Goal: Entertainment & Leisure: Consume media (video, audio)

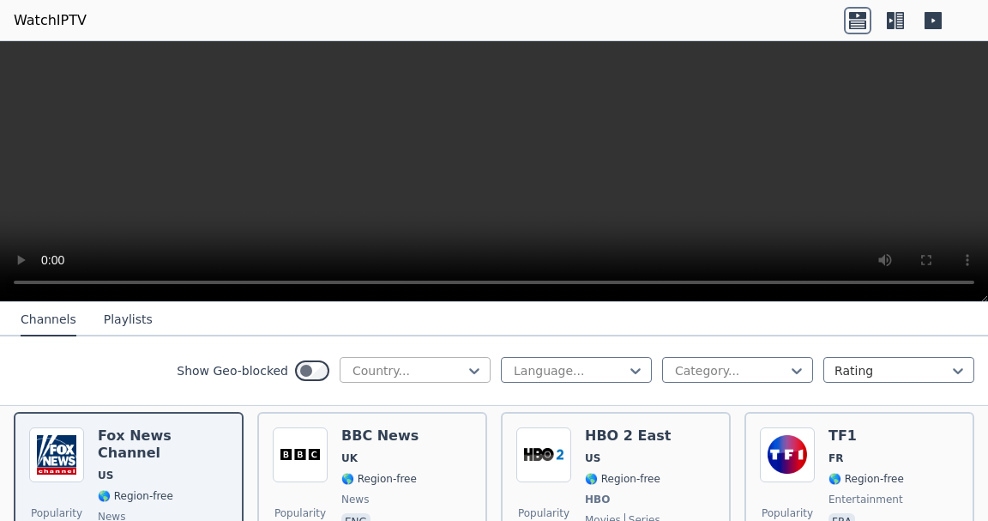
click at [407, 365] on div at bounding box center [408, 370] width 115 height 17
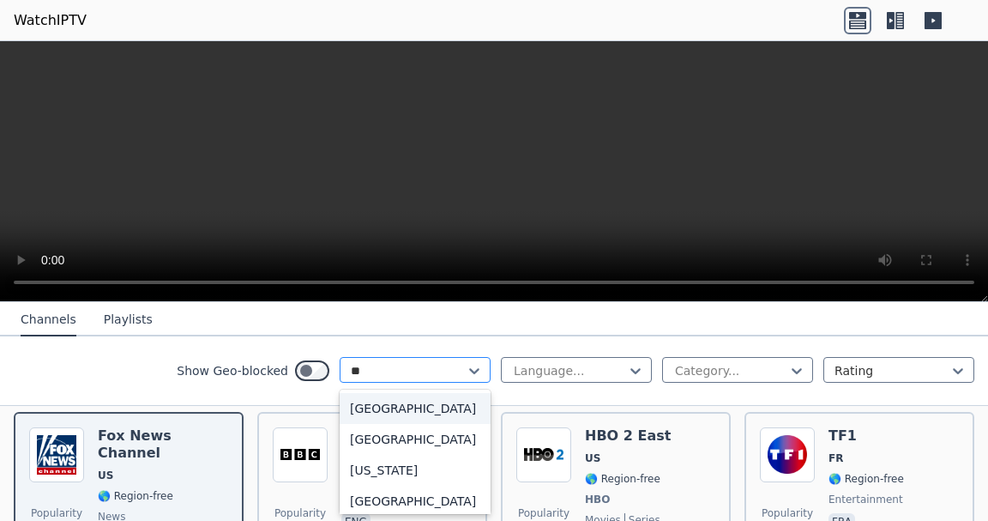
type input "***"
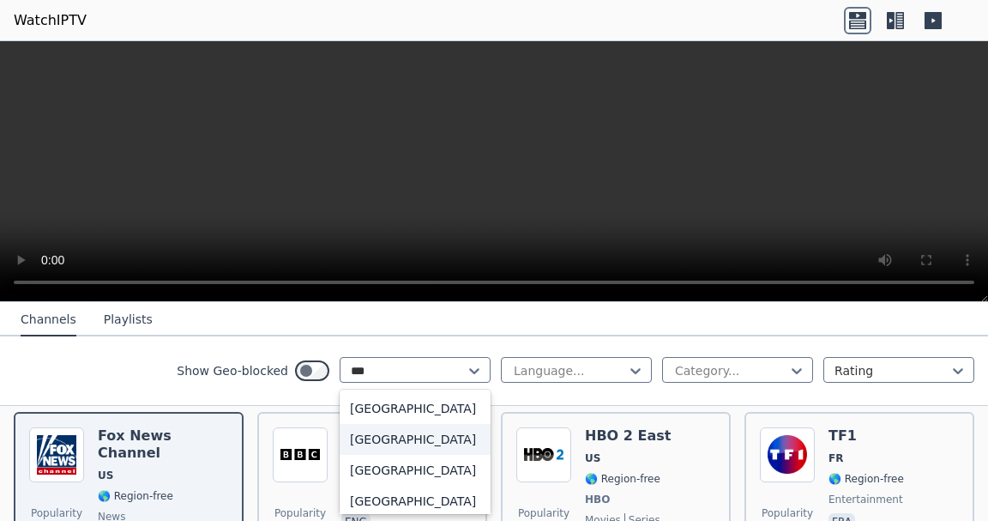
click at [385, 442] on div "[GEOGRAPHIC_DATA]" at bounding box center [415, 439] width 151 height 31
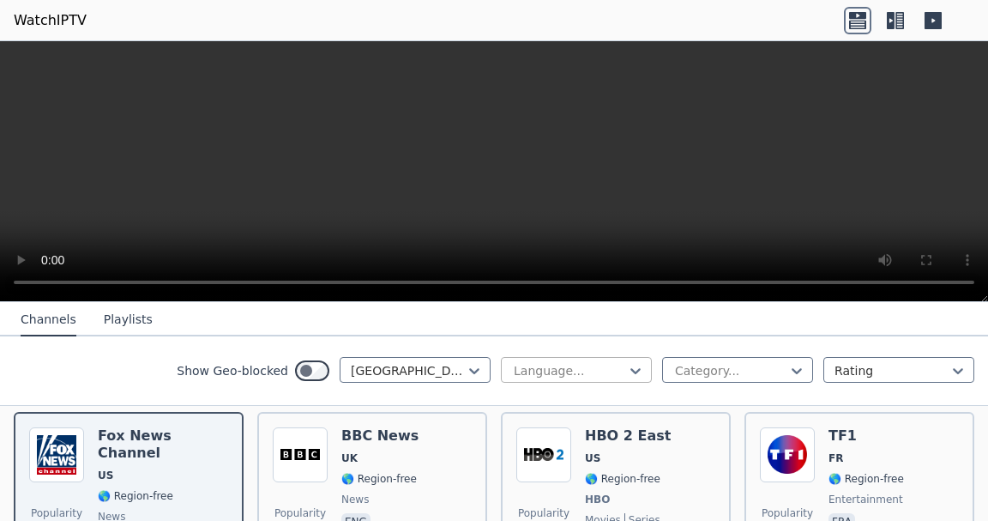
click at [587, 364] on div at bounding box center [569, 370] width 115 height 17
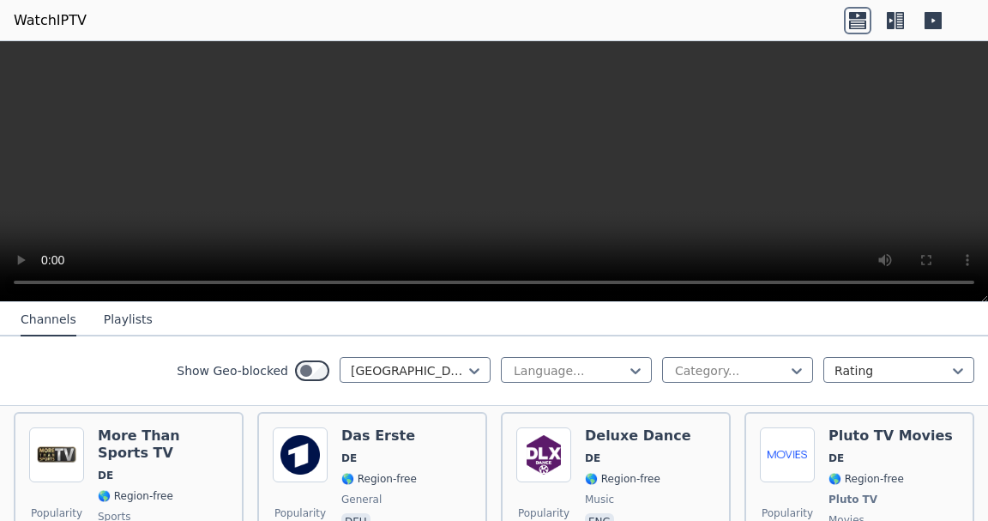
click at [839, 347] on div "Show Geo-blocked [GEOGRAPHIC_DATA] Language... Category... Rating" at bounding box center [494, 370] width 988 height 69
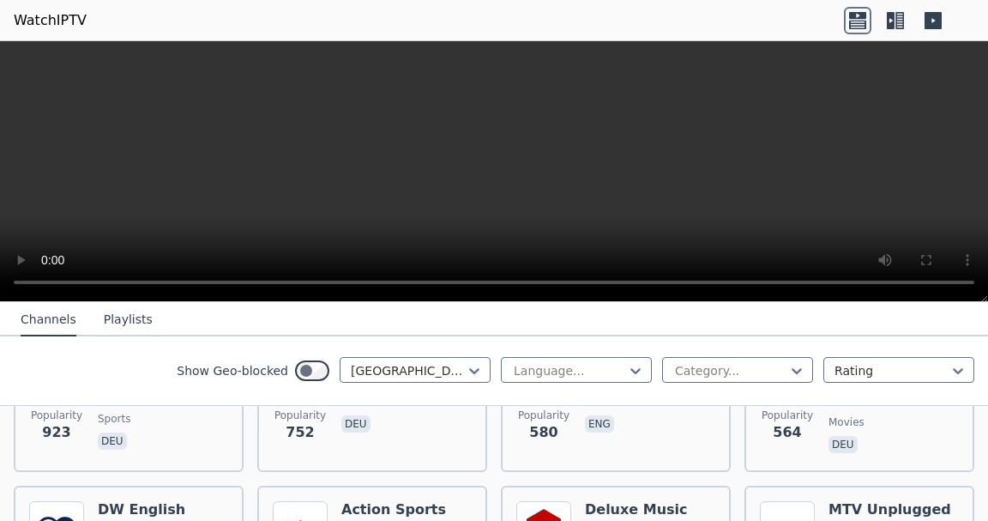
scroll to position [196, 0]
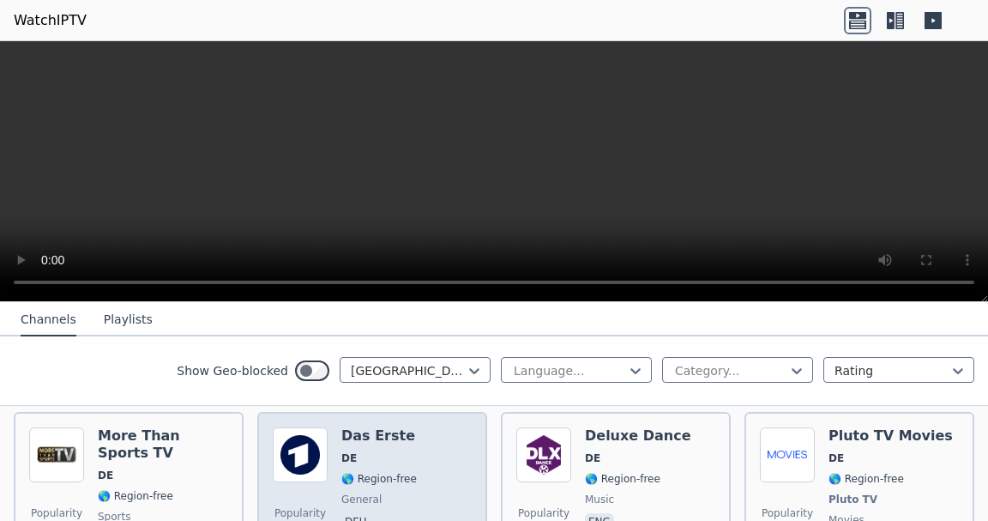
click at [352, 441] on h6 "Das Erste" at bounding box center [378, 435] width 75 height 17
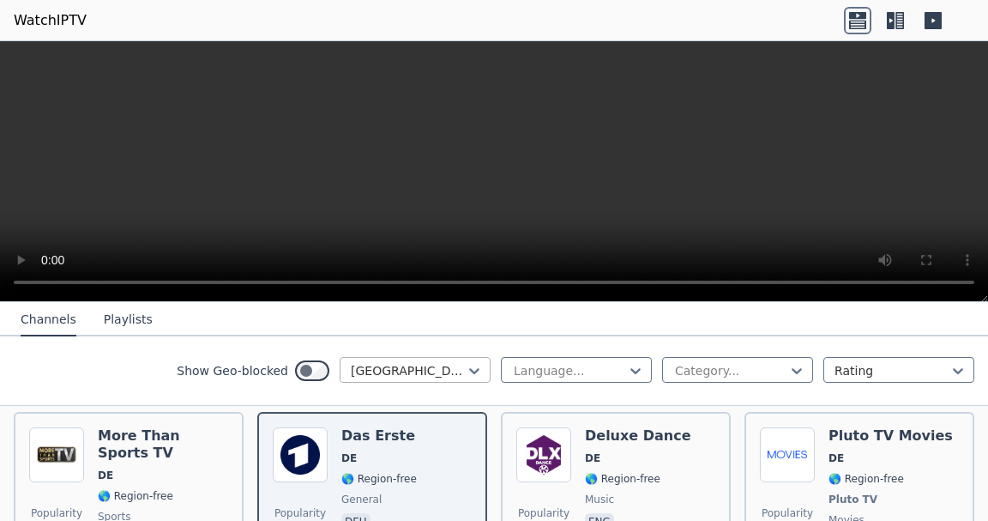
click at [395, 371] on div at bounding box center [408, 370] width 115 height 17
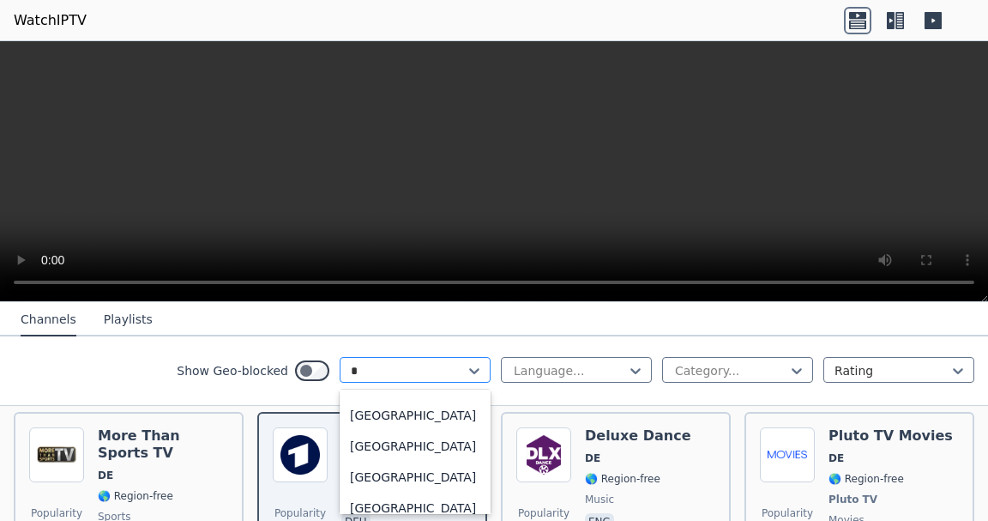
scroll to position [607, 0]
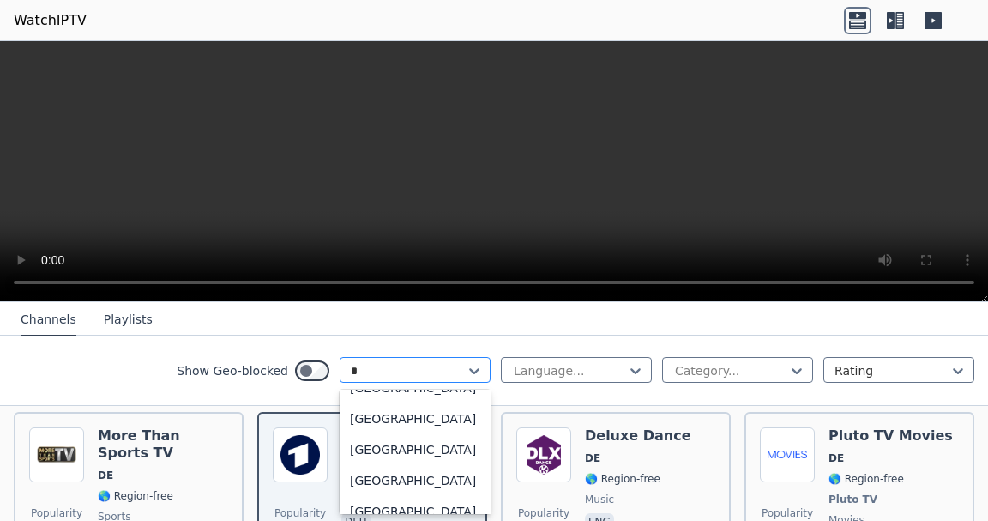
type input "**"
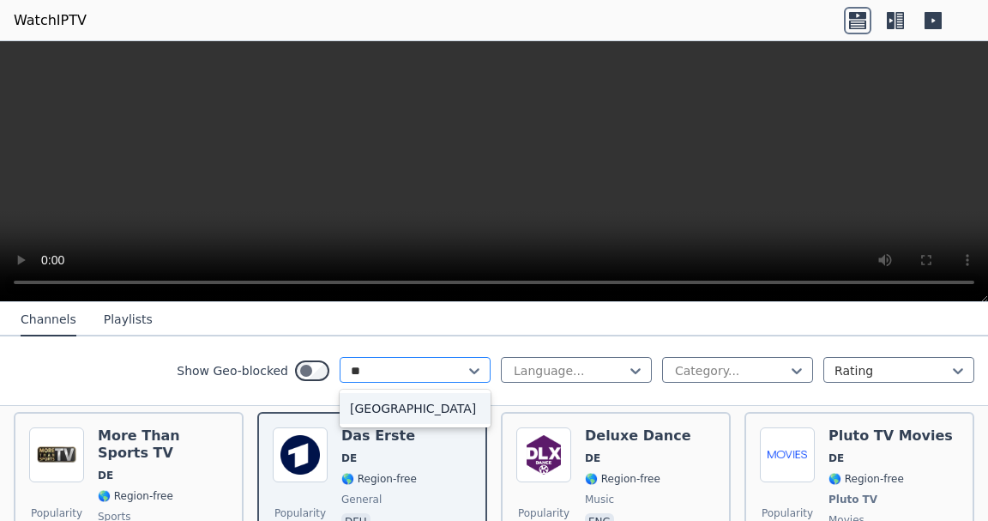
scroll to position [0, 0]
click at [387, 412] on div "[GEOGRAPHIC_DATA]" at bounding box center [415, 408] width 151 height 31
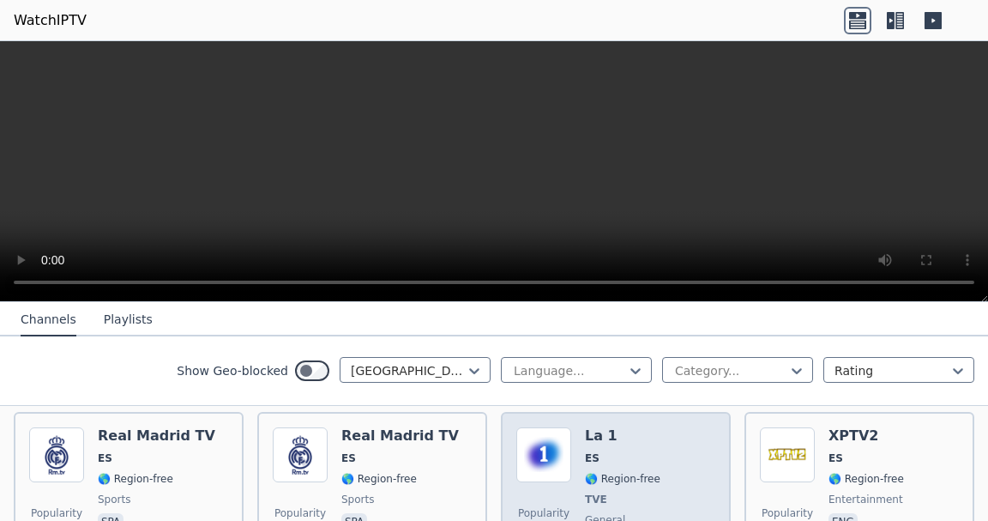
click at [605, 446] on div "La 1 ES 🌎 Region-free TVE general spa" at bounding box center [622, 490] width 75 height 127
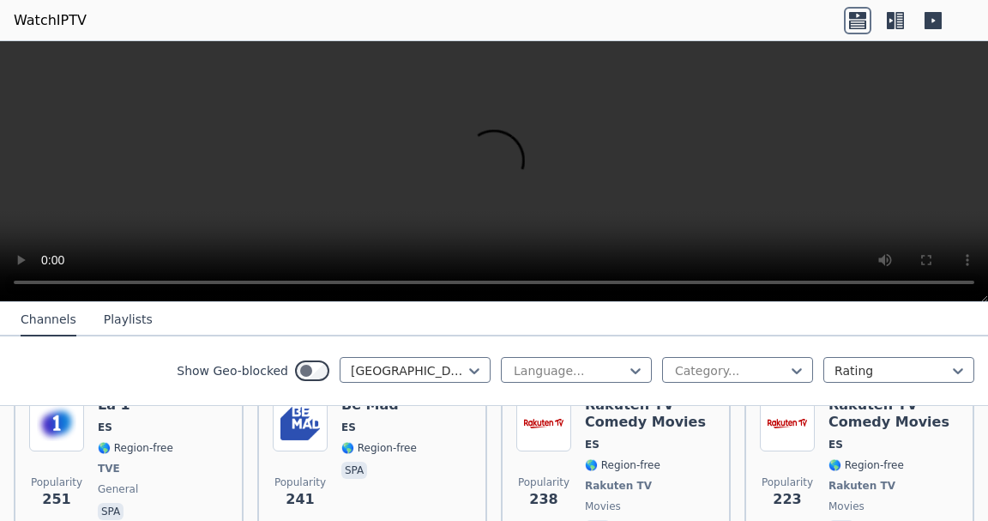
scroll to position [489, 0]
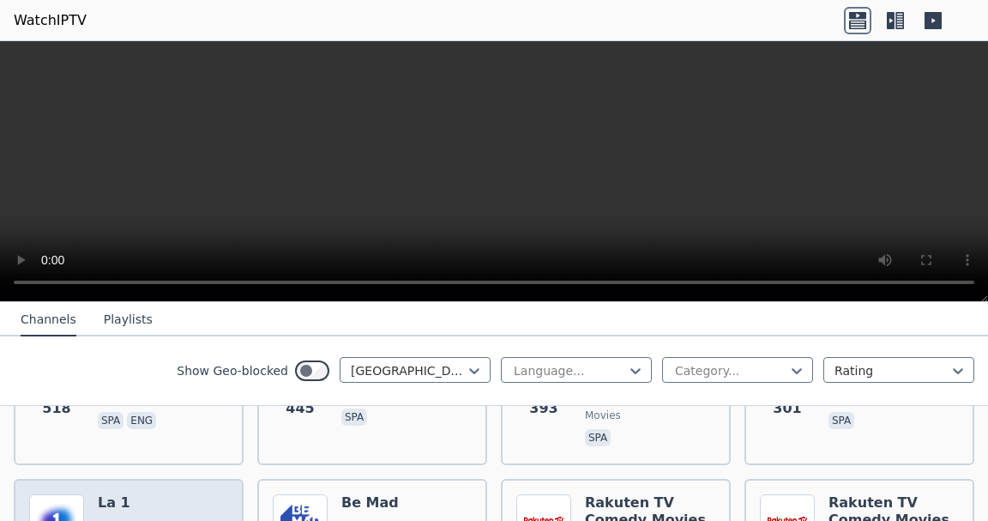
click at [152, 496] on h6 "La 1" at bounding box center [135, 502] width 75 height 17
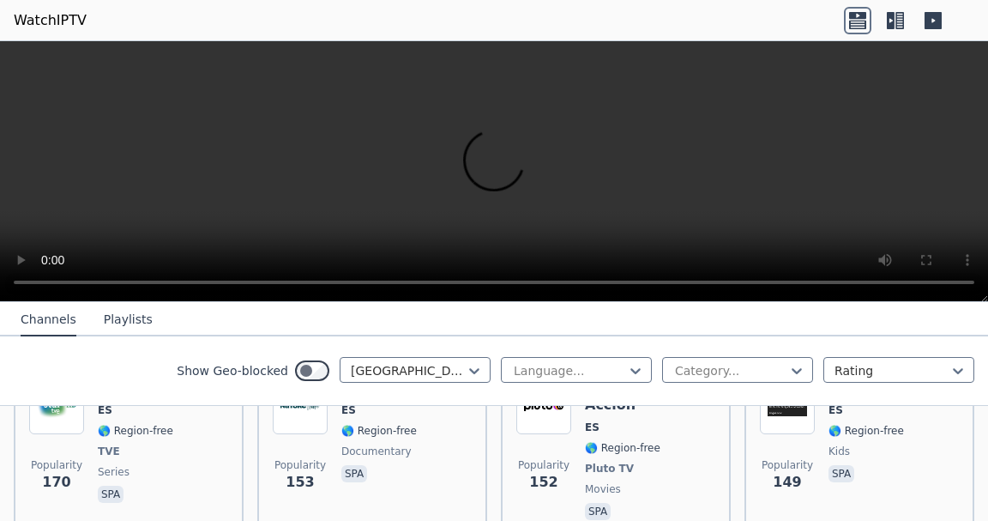
scroll to position [1076, 0]
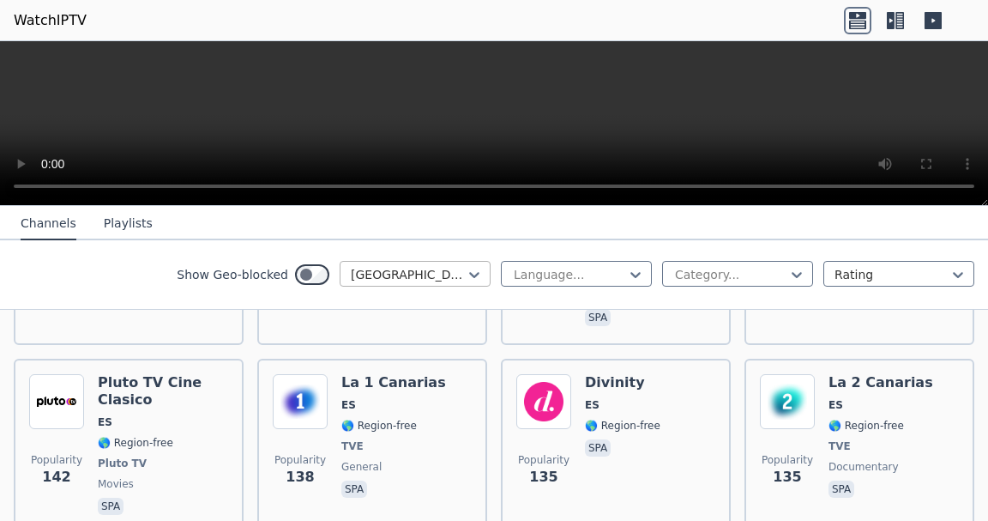
click at [444, 272] on div at bounding box center [408, 274] width 115 height 17
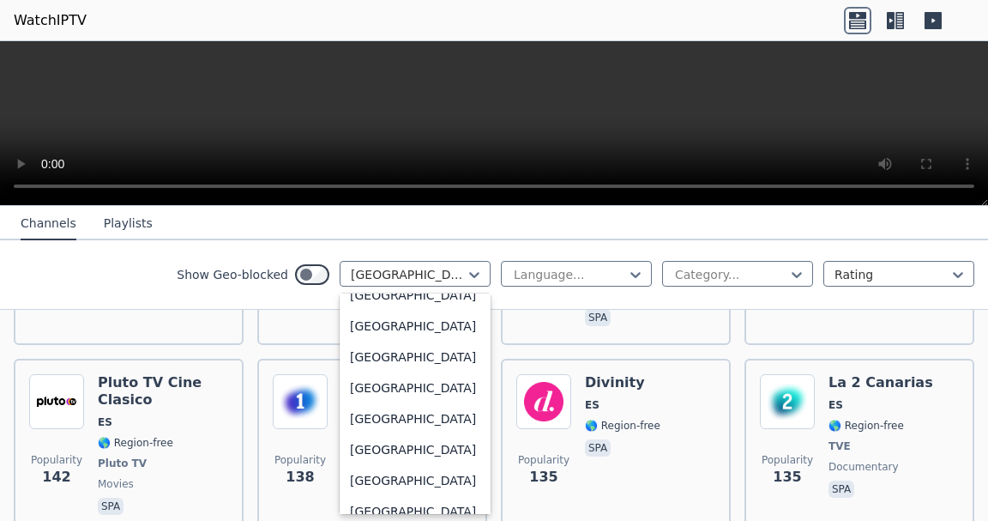
scroll to position [6124, 0]
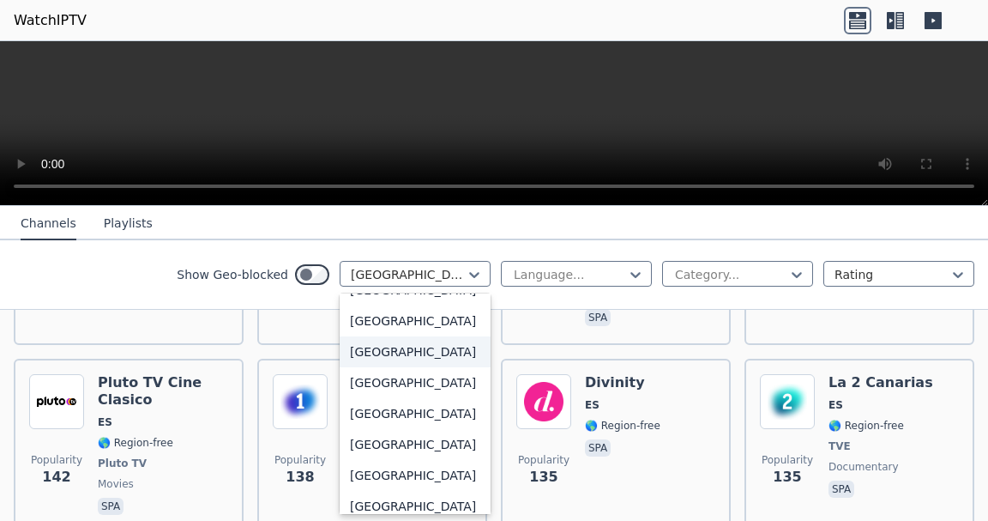
click at [401, 367] on div "[GEOGRAPHIC_DATA]" at bounding box center [415, 351] width 151 height 31
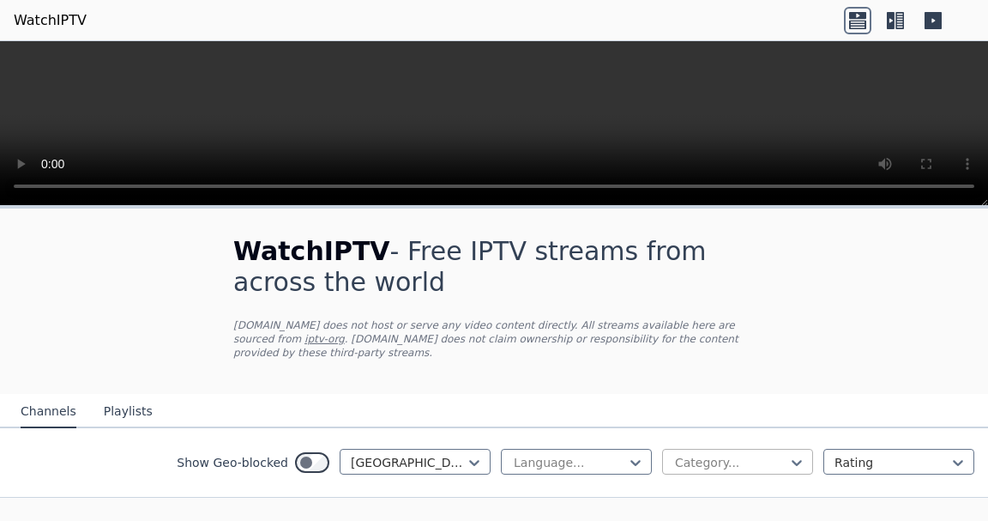
scroll to position [63, 0]
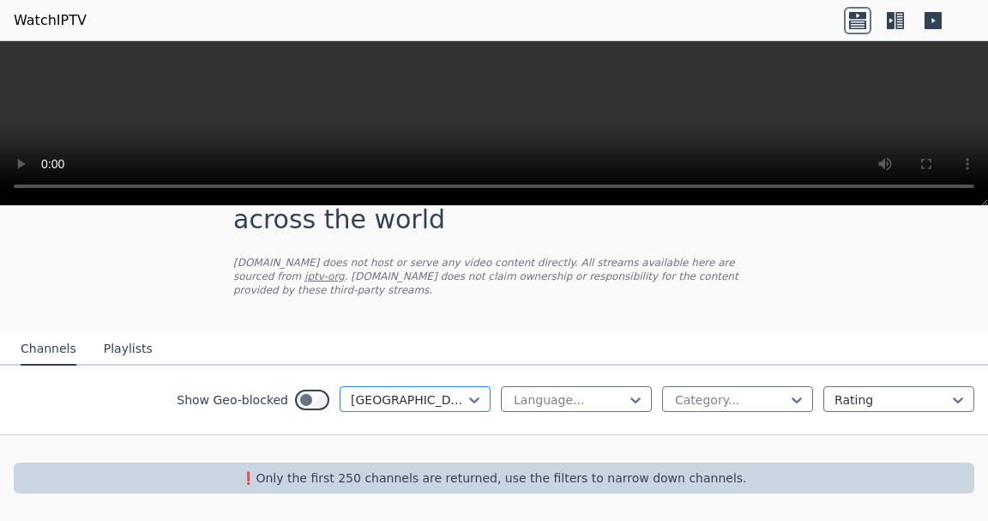
click at [444, 401] on div at bounding box center [408, 399] width 115 height 17
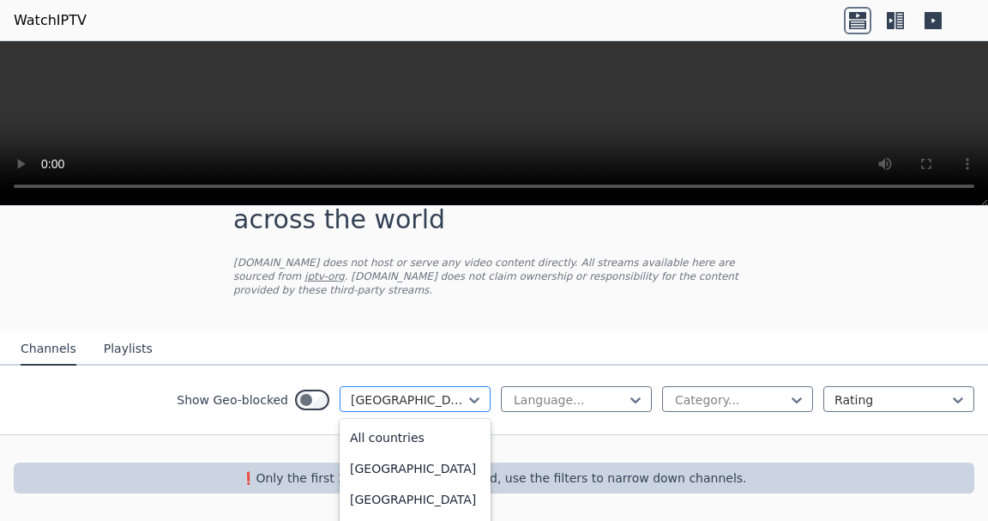
scroll to position [5985, 0]
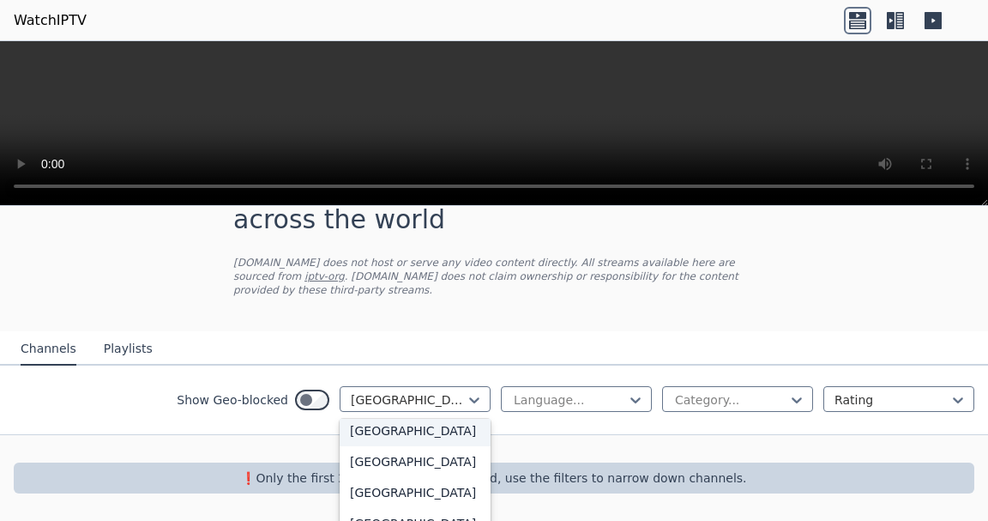
click at [398, 446] on div "[GEOGRAPHIC_DATA]" at bounding box center [415, 430] width 151 height 31
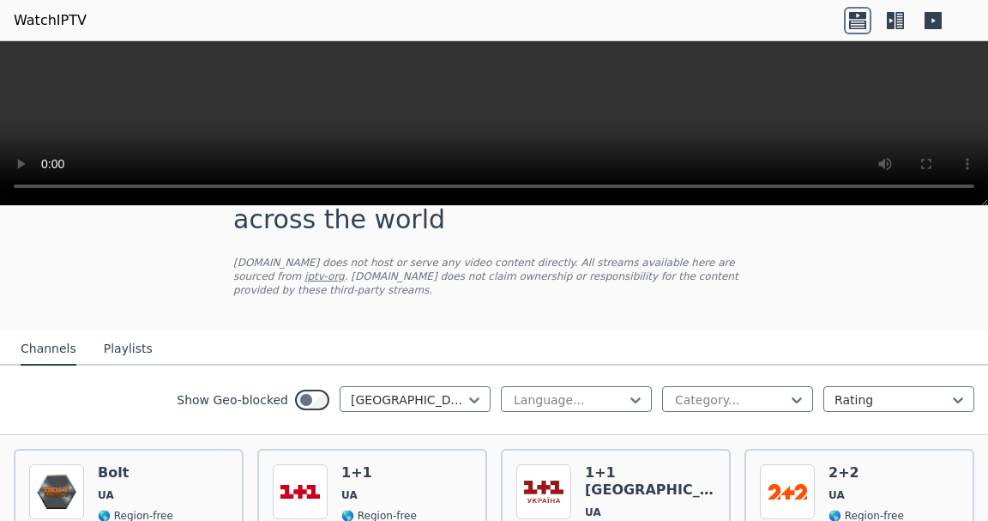
scroll to position [258, 0]
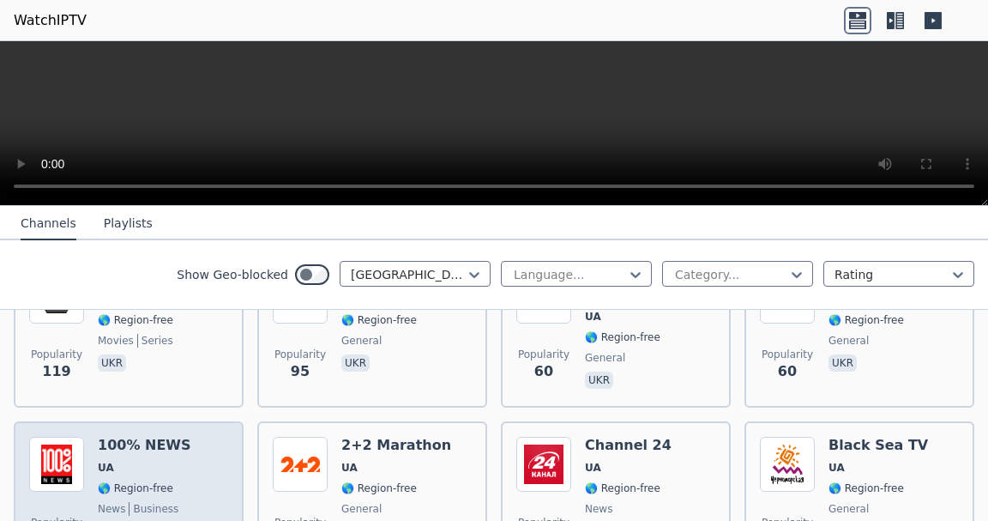
click at [62, 466] on img at bounding box center [56, 464] width 55 height 55
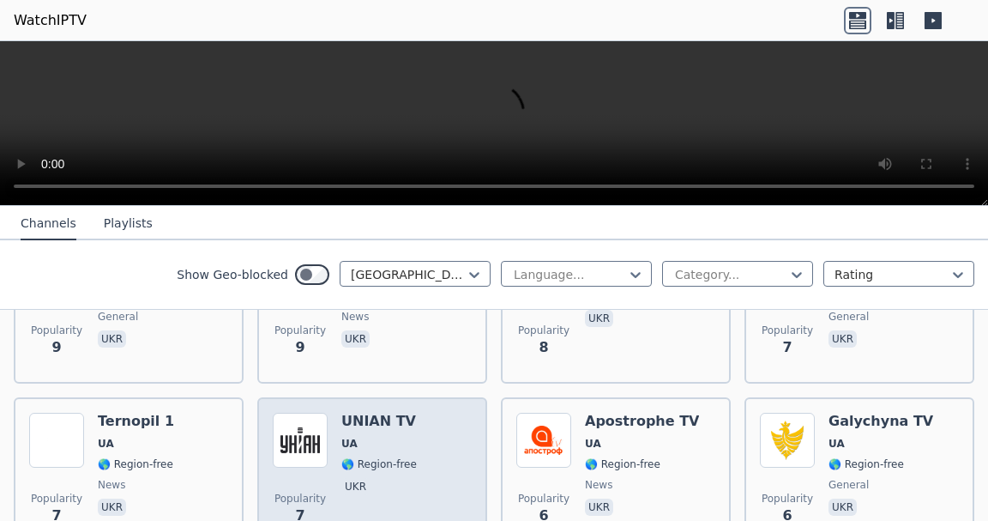
scroll to position [1823, 0]
